Goal: Information Seeking & Learning: Learn about a topic

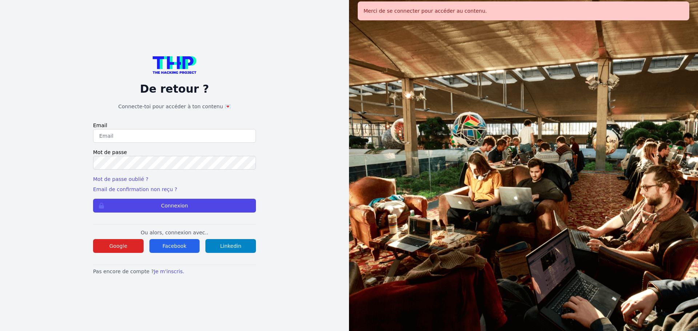
click at [153, 146] on form "Email Mot de passe Mot de passe oublié ? Email de confirmation non reçu ? Conne…" at bounding box center [174, 167] width 163 height 91
click at [151, 139] on input "email" at bounding box center [174, 136] width 163 height 14
type input "[EMAIL_ADDRESS][DOMAIN_NAME]"
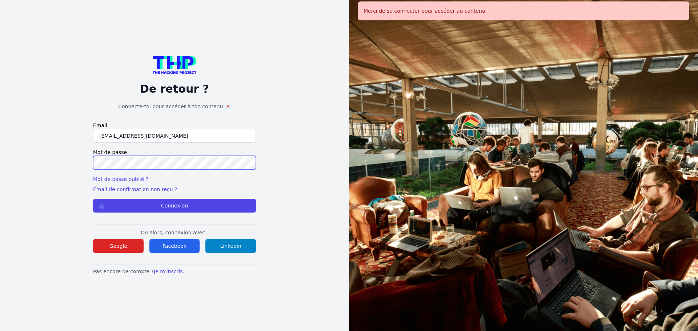
click at [93, 199] on button "Connexion" at bounding box center [174, 206] width 163 height 14
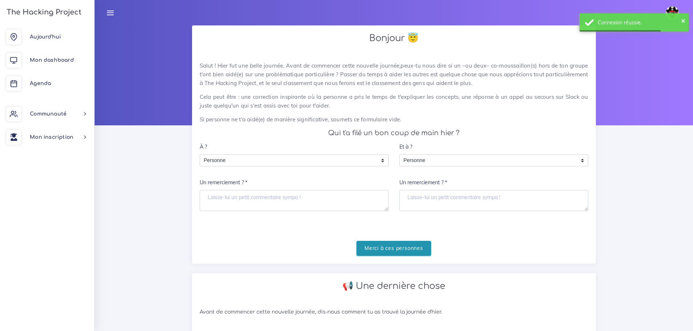
click at [363, 248] on input "Merci à ces personnes" at bounding box center [394, 248] width 75 height 15
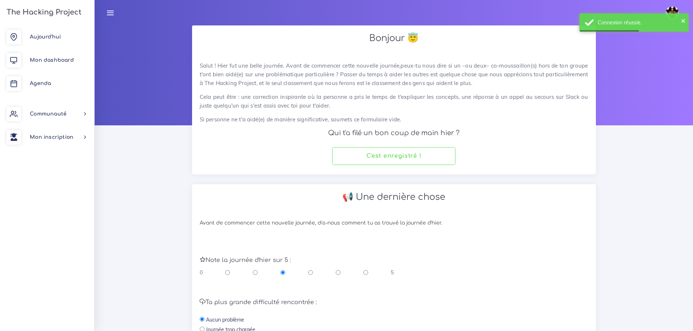
click at [339, 272] on input "radio" at bounding box center [338, 272] width 5 height 7
radio input "true"
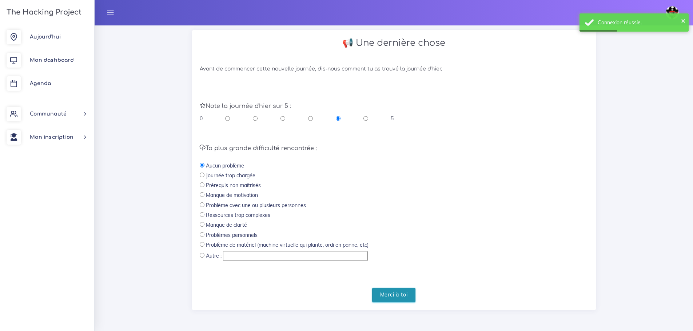
click at [409, 294] on input "Merci à toi" at bounding box center [394, 295] width 44 height 15
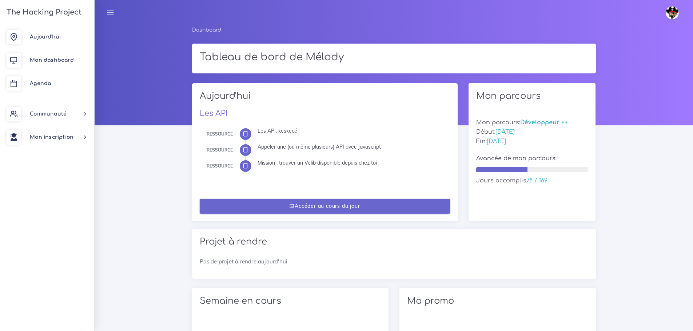
click at [318, 205] on link "Accéder au cours du jour" at bounding box center [325, 206] width 250 height 15
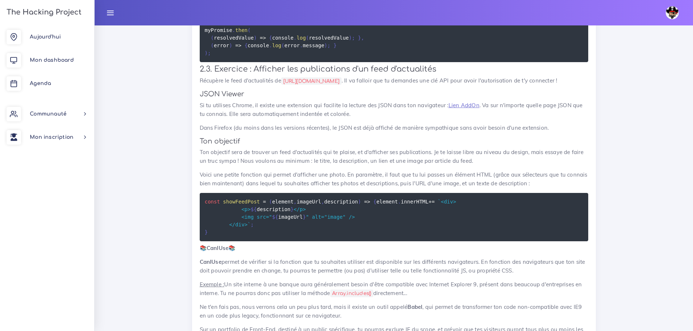
scroll to position [3721, 0]
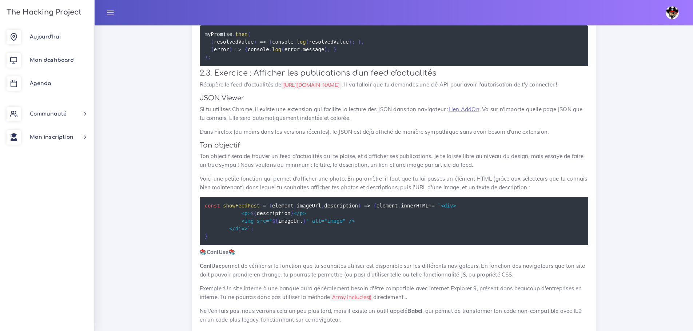
drag, startPoint x: 285, startPoint y: 175, endPoint x: 336, endPoint y: 178, distance: 51.4
click at [336, 89] on code "https://newsapi.org" at bounding box center [311, 85] width 60 height 8
copy code "https://newsapi.org"
drag, startPoint x: 279, startPoint y: 189, endPoint x: 282, endPoint y: 193, distance: 5.4
click at [279, 102] on h4 "JSON Viewer" at bounding box center [394, 98] width 389 height 8
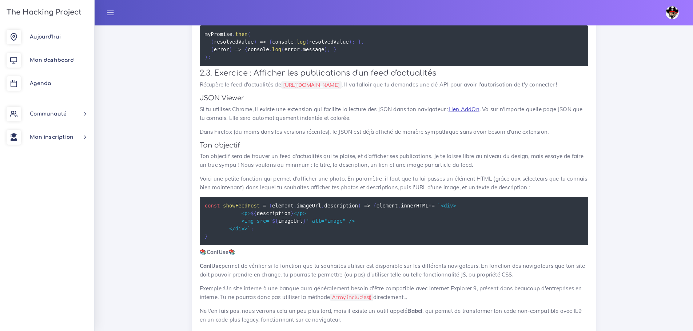
click at [463, 113] on link "Lien AddOn" at bounding box center [464, 109] width 31 height 7
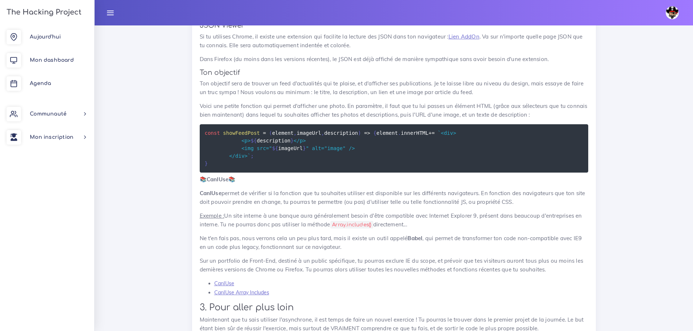
scroll to position [3831, 0]
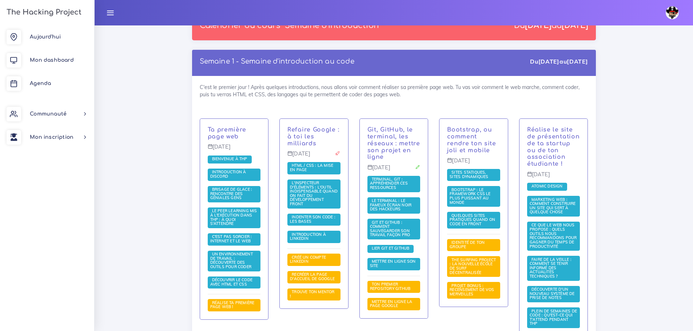
scroll to position [1382, 0]
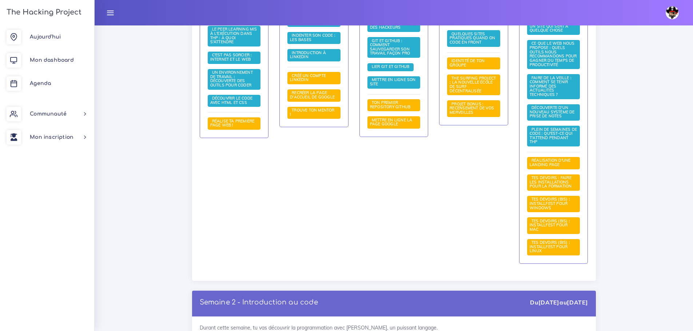
click at [482, 262] on div "Bootstrap, ou comment rendre ton site joli et mobile Jeudi 8 mai Sites statique…" at bounding box center [474, 105] width 80 height 337
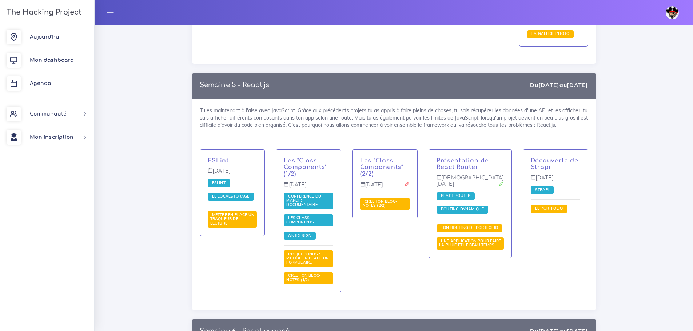
scroll to position [5202, 0]
